Goal: Transaction & Acquisition: Purchase product/service

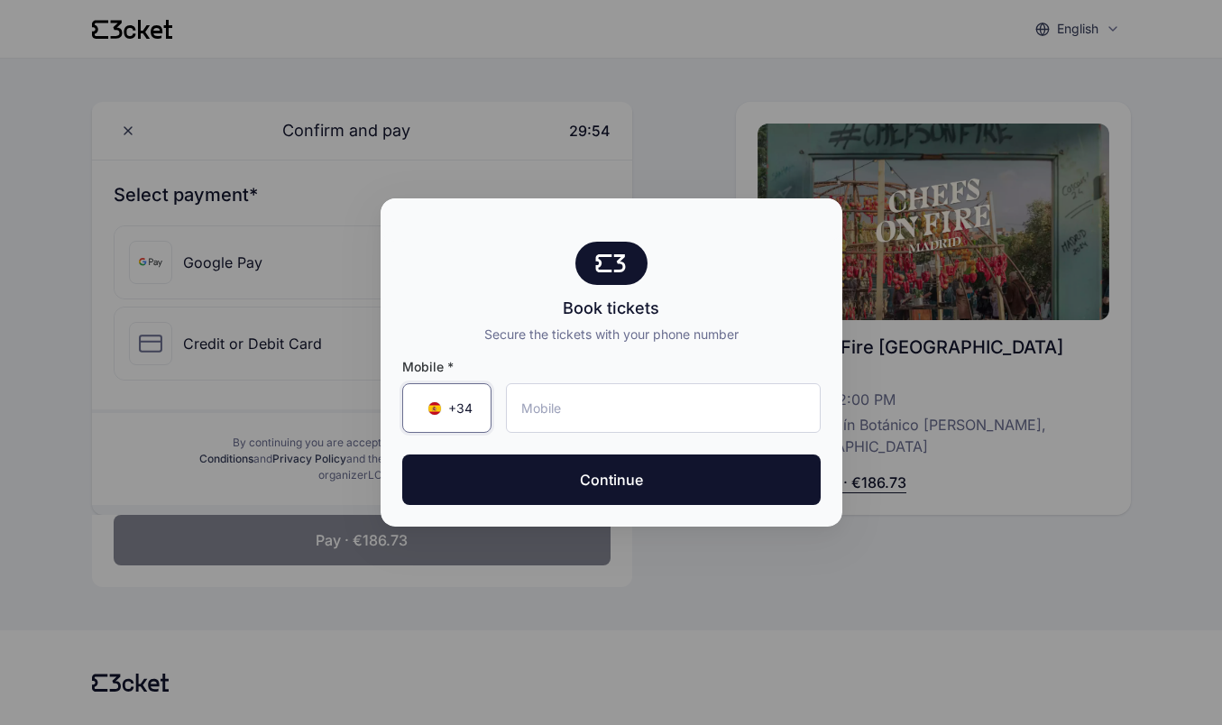
click at [468, 407] on span "+34" at bounding box center [460, 408] width 24 height 18
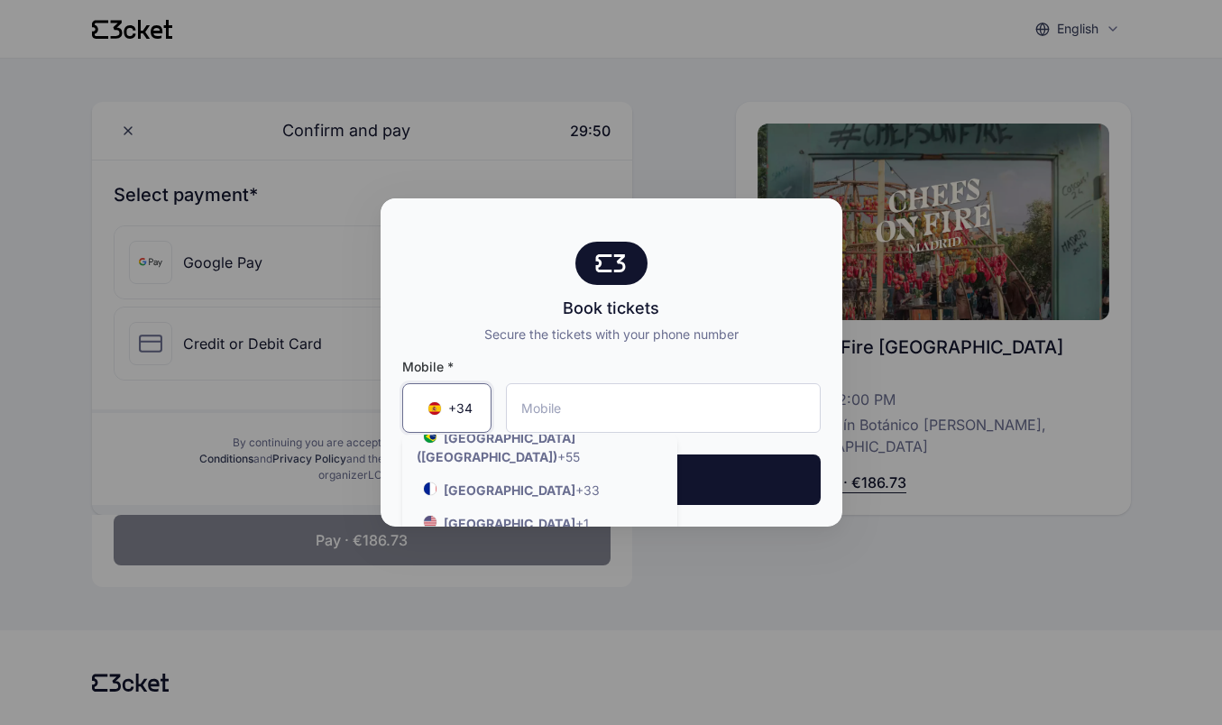
scroll to position [189, 0]
click at [478, 531] on strong "United States" at bounding box center [510, 538] width 132 height 15
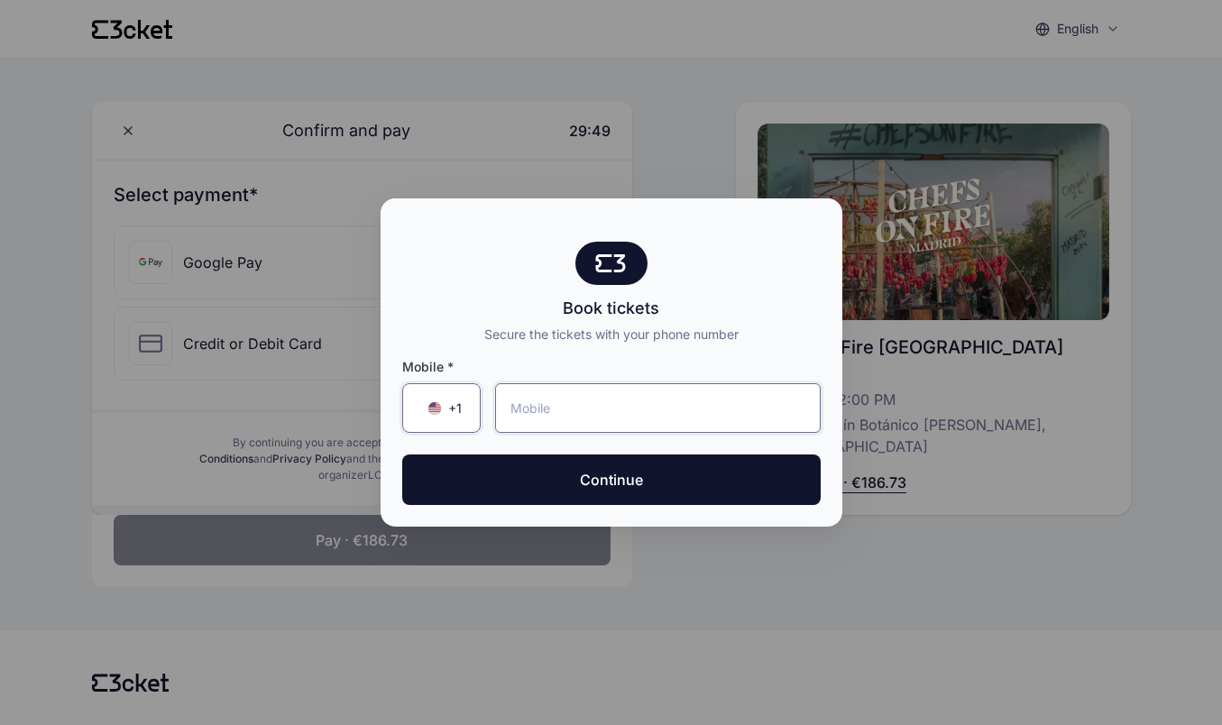
click at [560, 397] on input "tel" at bounding box center [657, 408] width 325 height 50
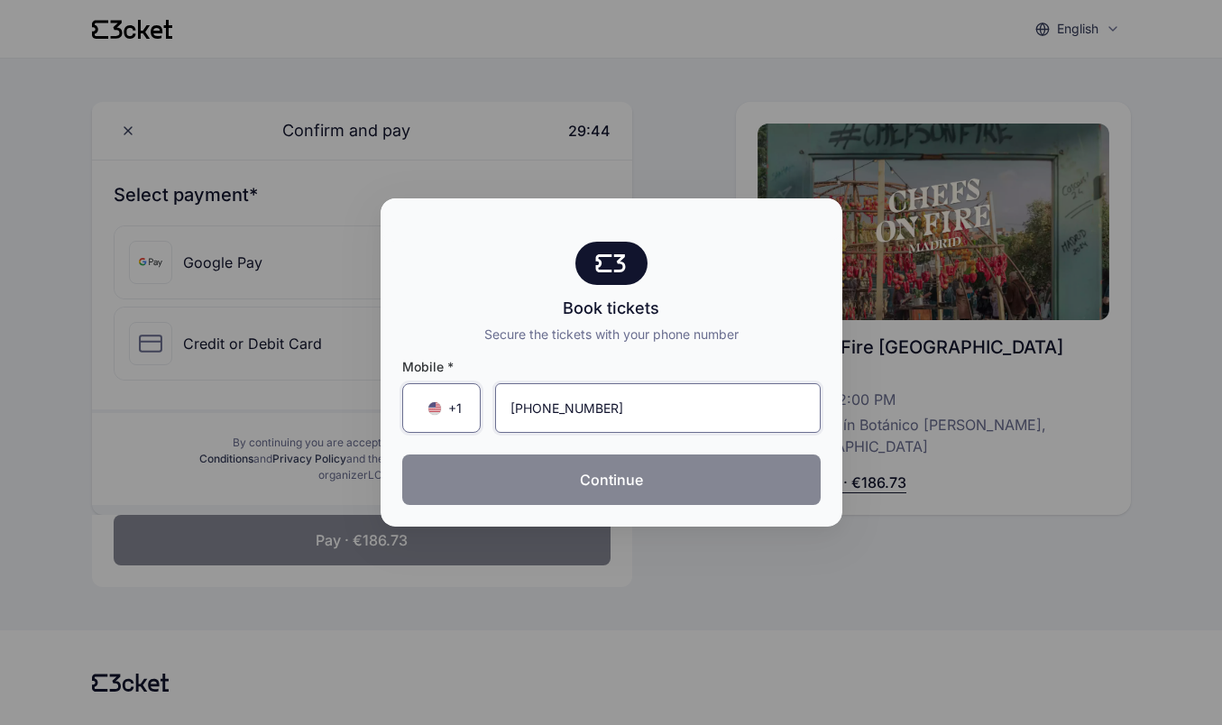
type input "(405) 246-8246"
click at [600, 485] on button "Continue" at bounding box center [611, 479] width 418 height 50
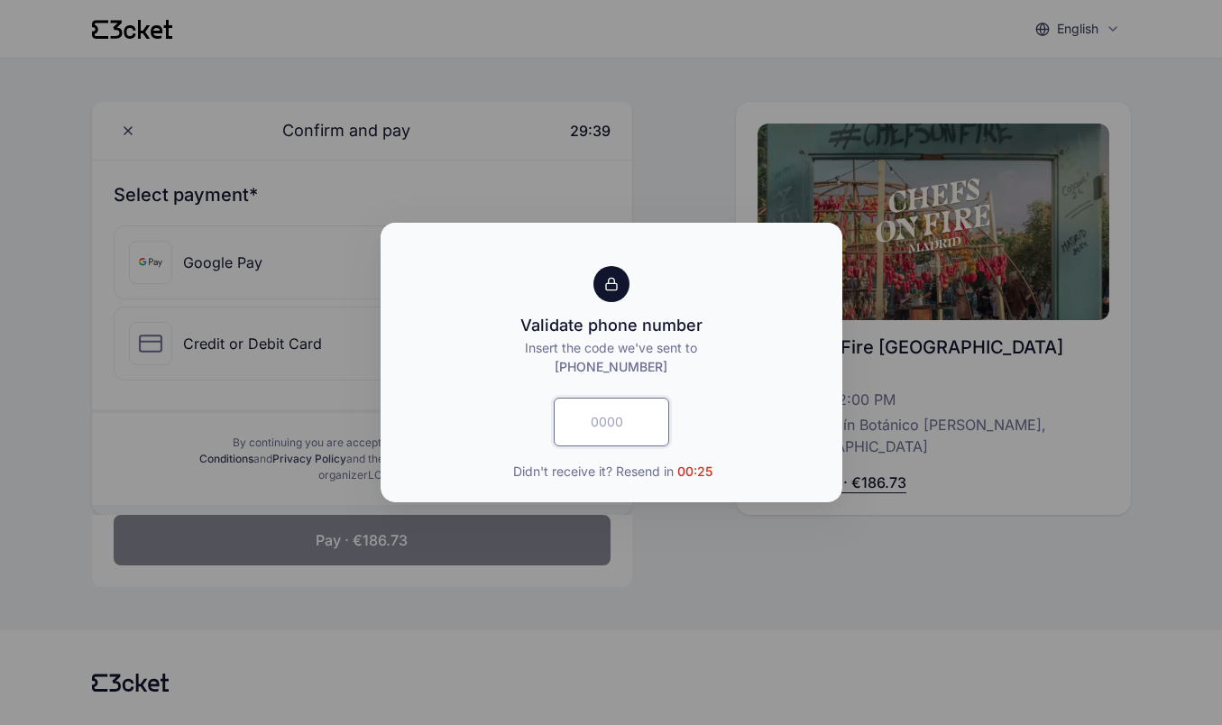
click at [594, 425] on input "text" at bounding box center [611, 422] width 115 height 49
type input "6343"
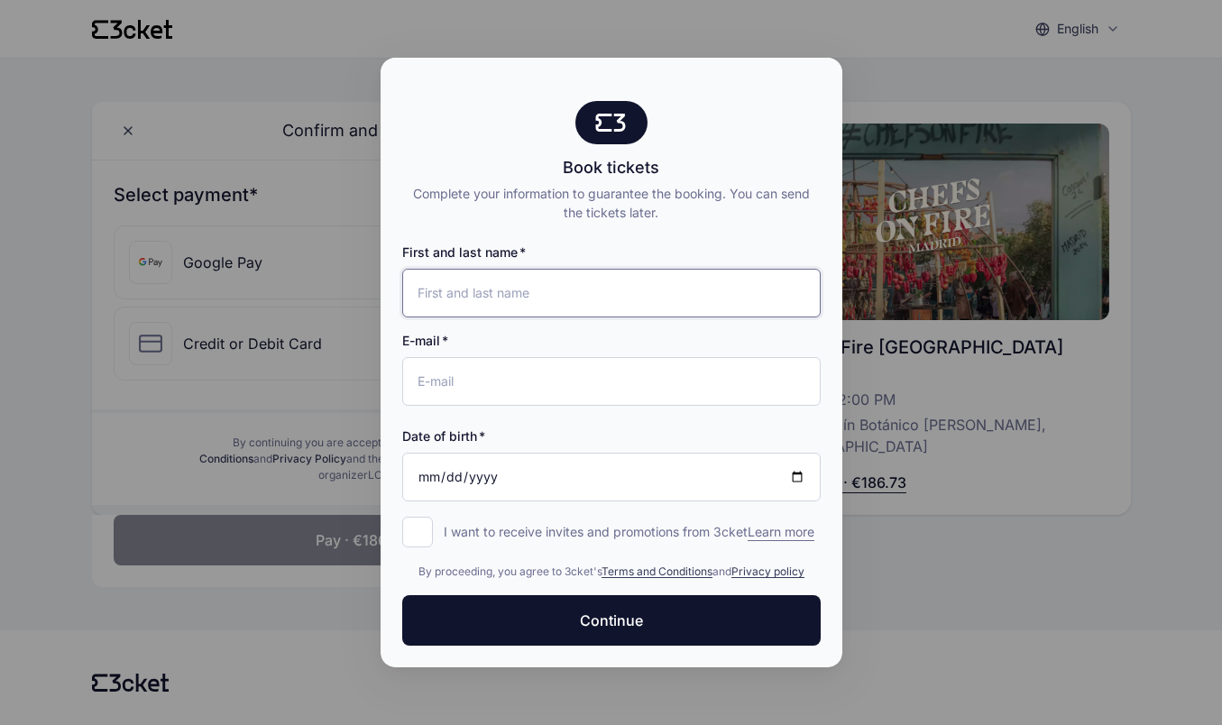
click at [544, 293] on input "First and last name" at bounding box center [611, 293] width 418 height 49
type input "Jessica Redden"
type input "[PERSON_NAME][EMAIL_ADDRESS][DOMAIN_NAME]"
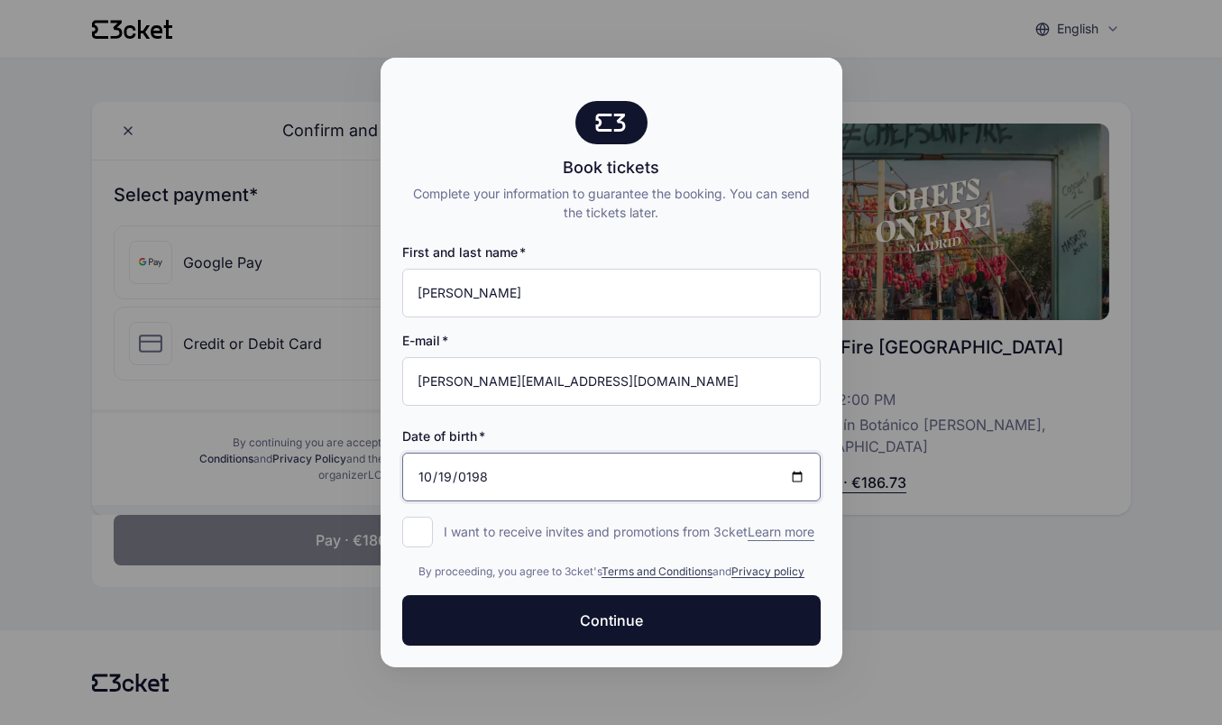
type input "1989-10-19"
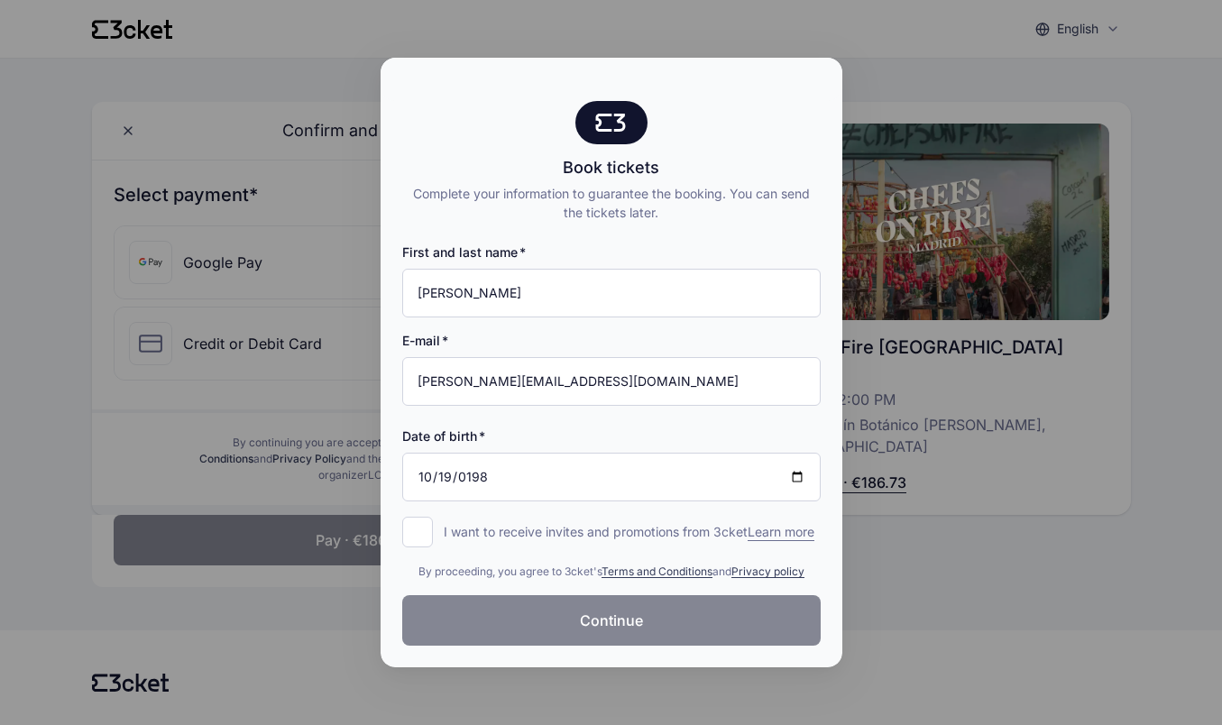
click at [535, 636] on button "Continue" at bounding box center [611, 620] width 418 height 50
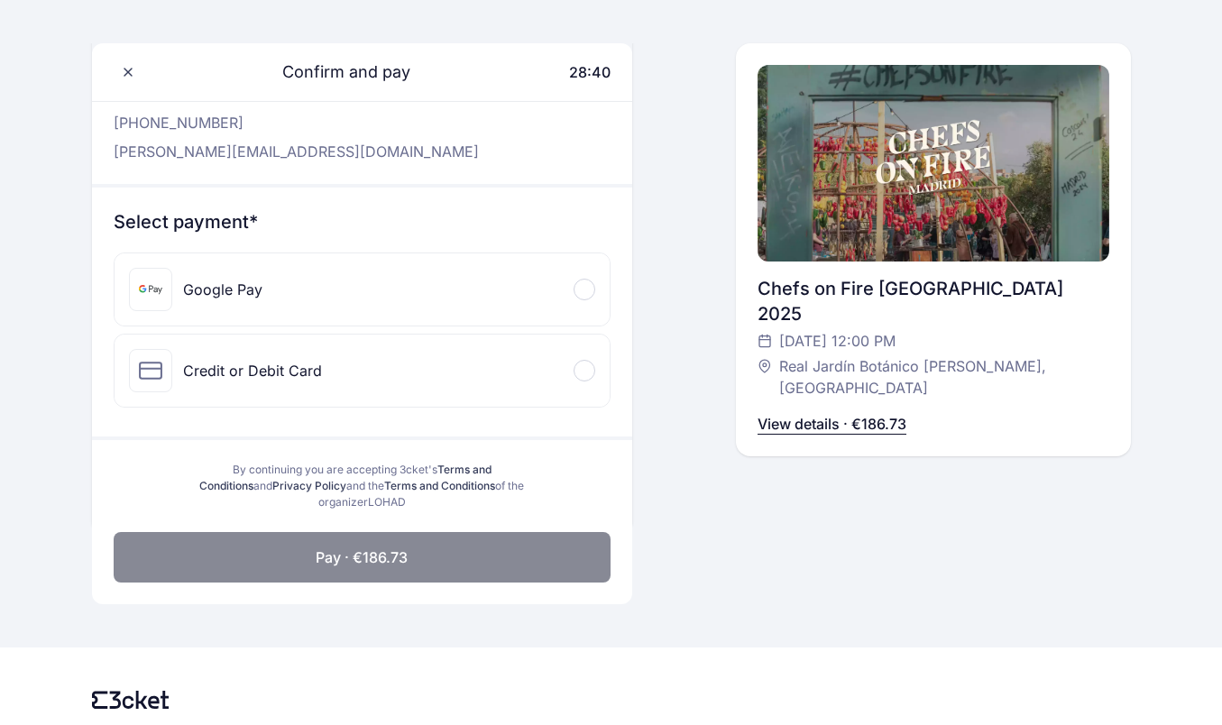
scroll to position [111, 0]
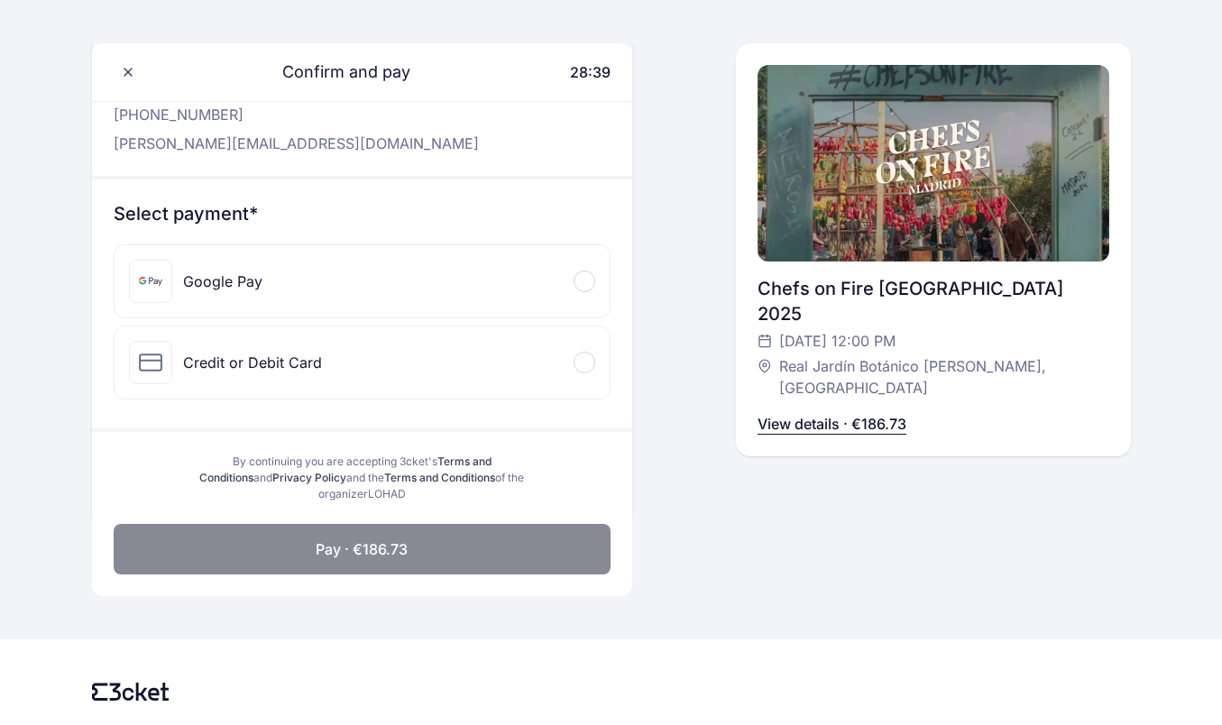
click at [267, 364] on div "Credit or Debit Card" at bounding box center [252, 363] width 139 height 22
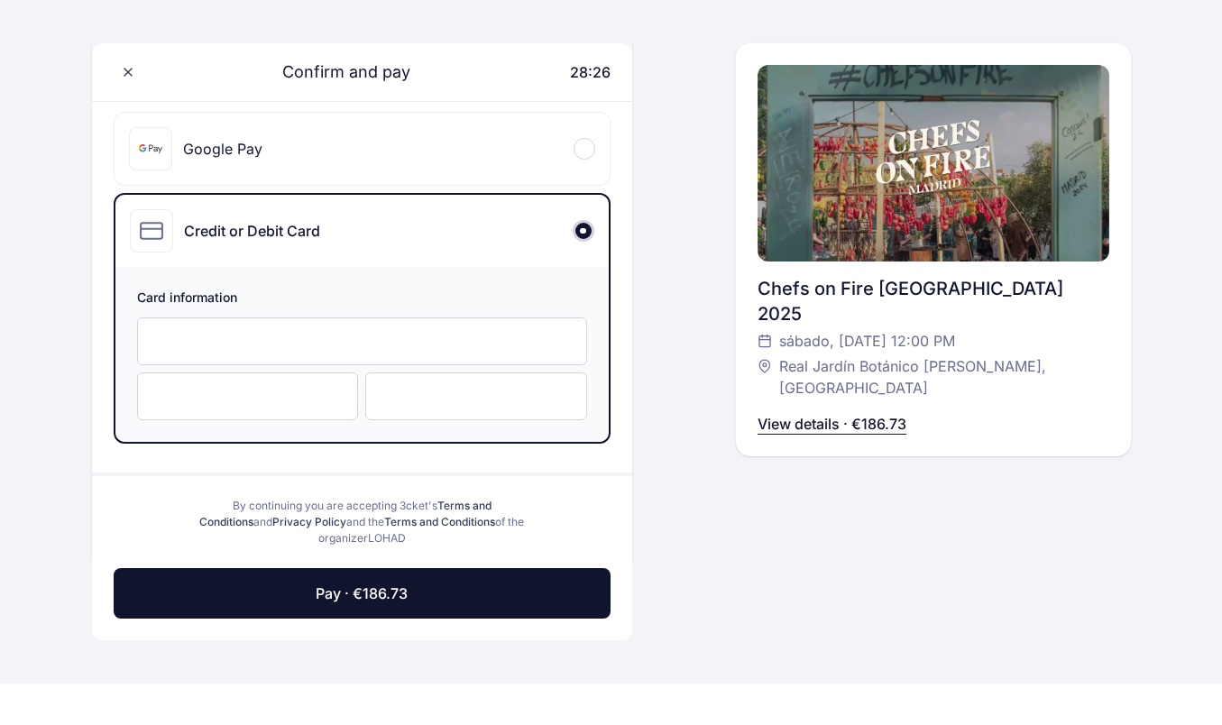
scroll to position [244, 0]
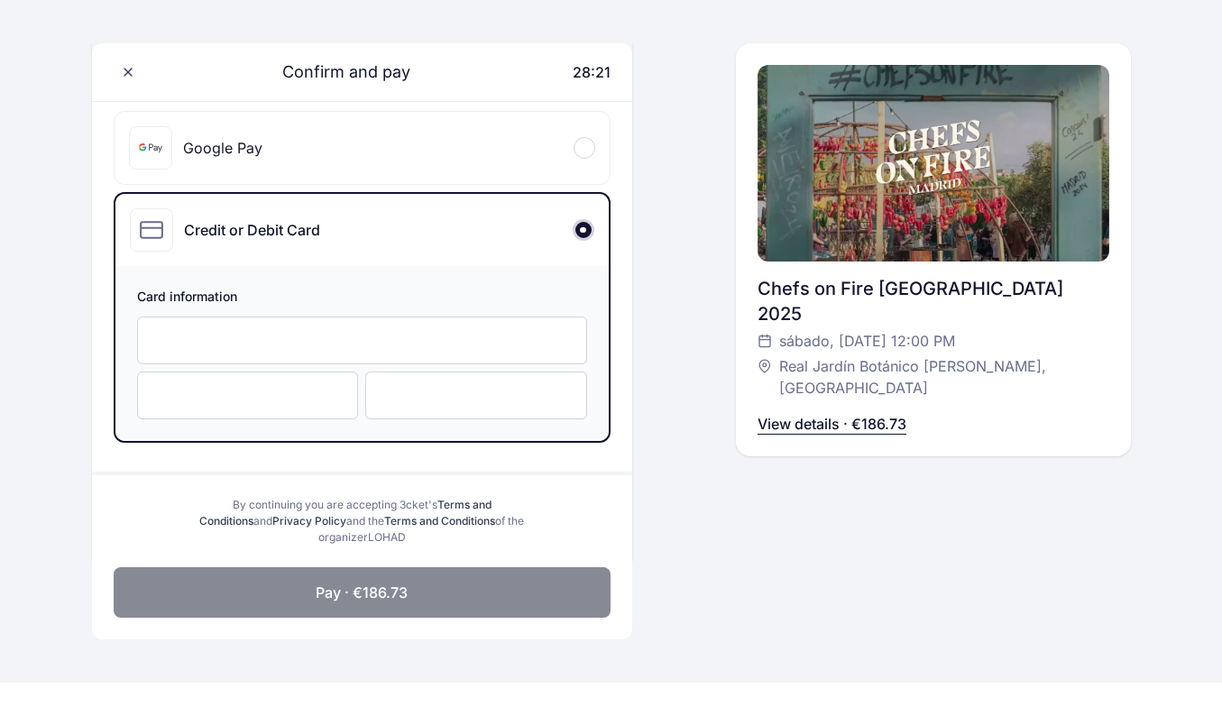
click at [355, 599] on span "Pay · €186.73" at bounding box center [362, 592] width 92 height 22
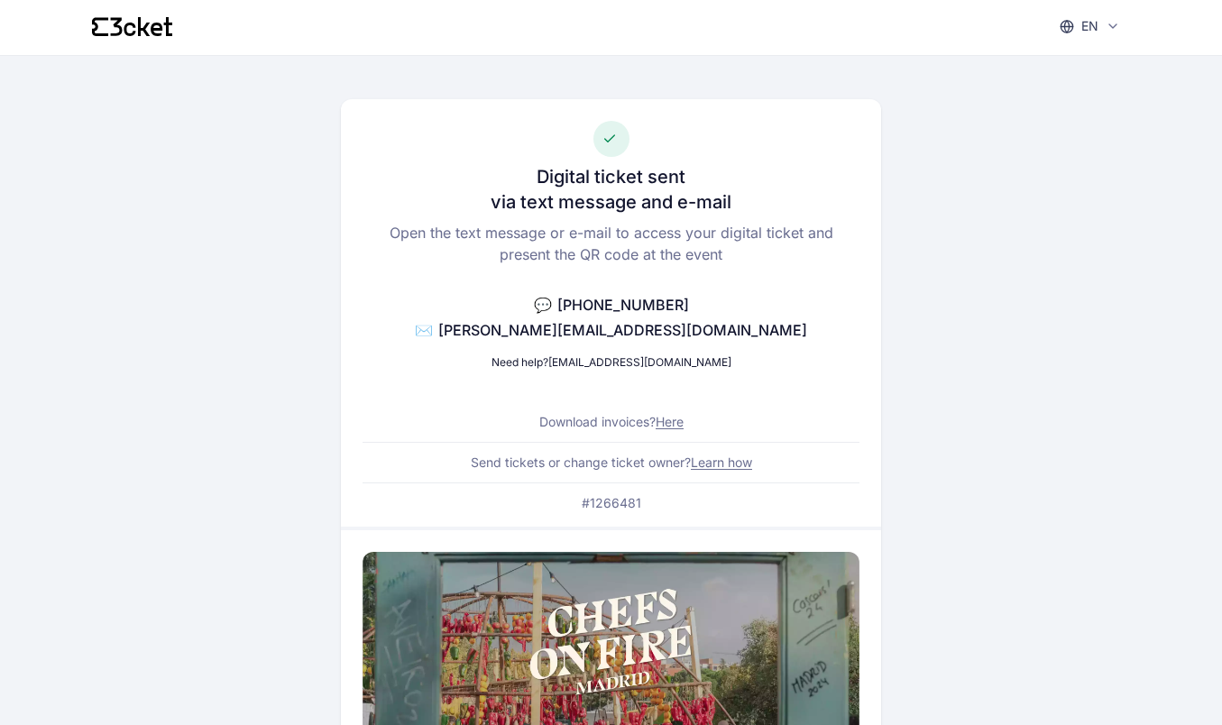
scroll to position [2, 0]
click at [674, 426] on link "Here" at bounding box center [669, 422] width 28 height 15
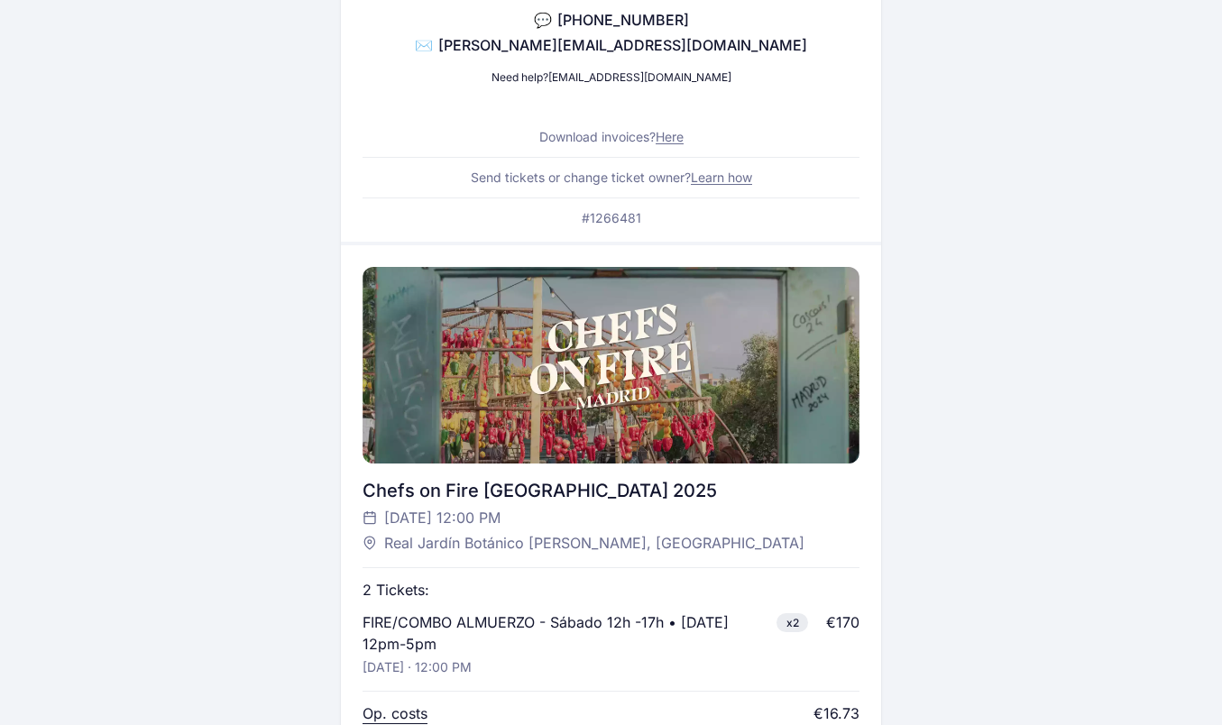
scroll to position [0, 0]
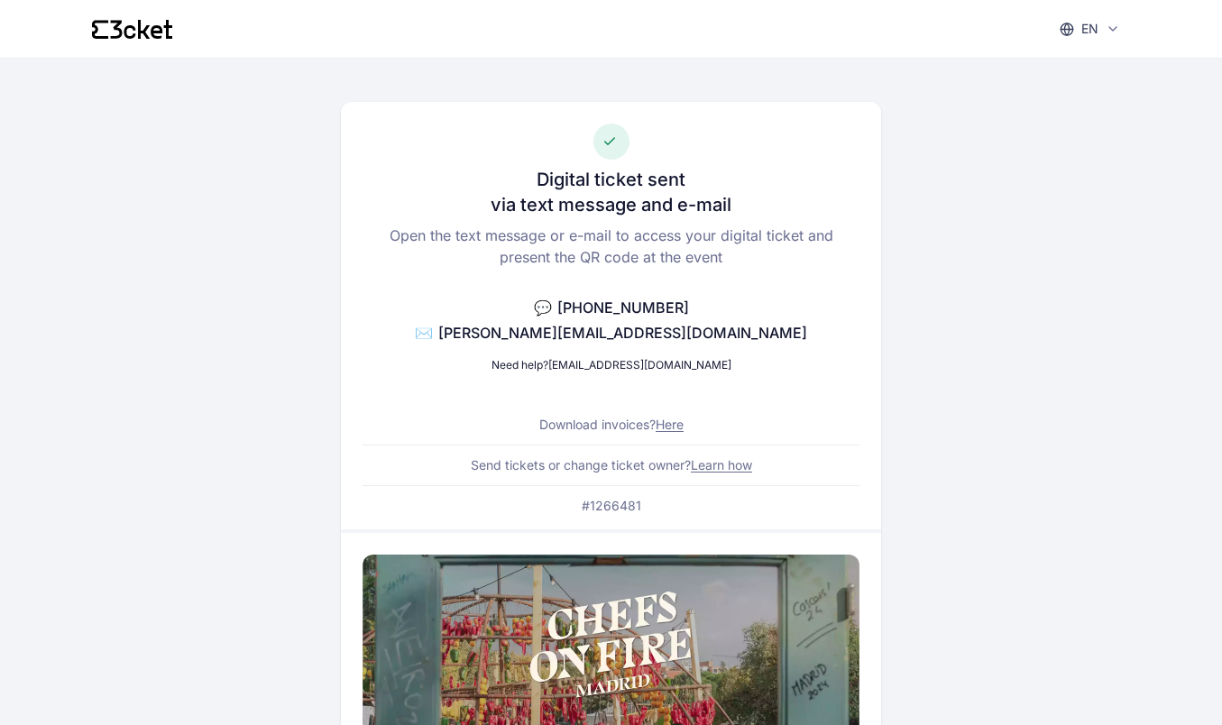
click at [129, 35] on icon at bounding box center [130, 31] width 12 height 14
